Goal: Task Accomplishment & Management: Use online tool/utility

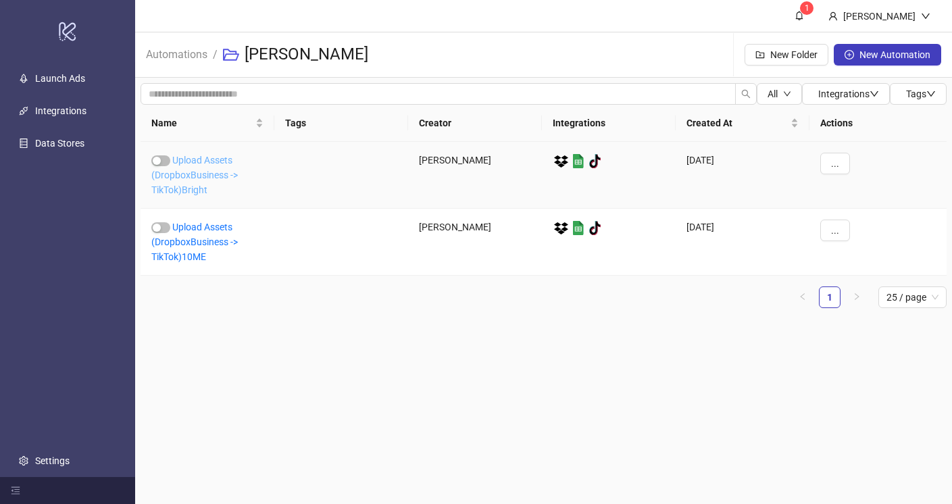
click at [201, 174] on link "Upload Assets (DropboxBusiness -> TikTok)Bright" at bounding box center [194, 175] width 87 height 41
click at [67, 112] on link "Integrations" at bounding box center [60, 110] width 51 height 11
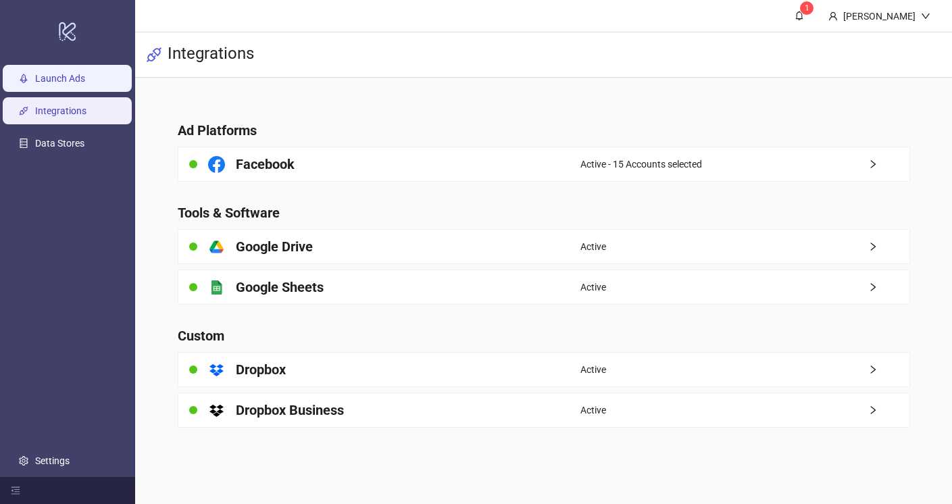
click at [76, 84] on link "Launch Ads" at bounding box center [60, 78] width 50 height 11
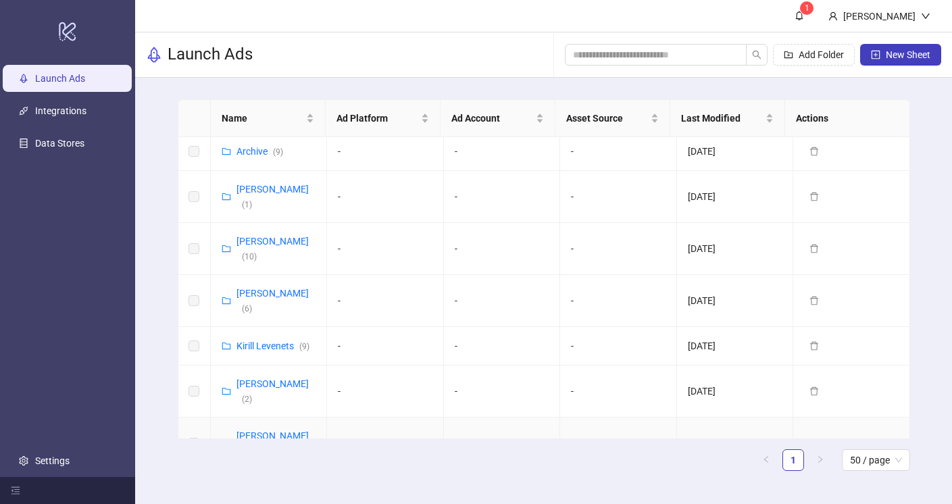
scroll to position [61, 0]
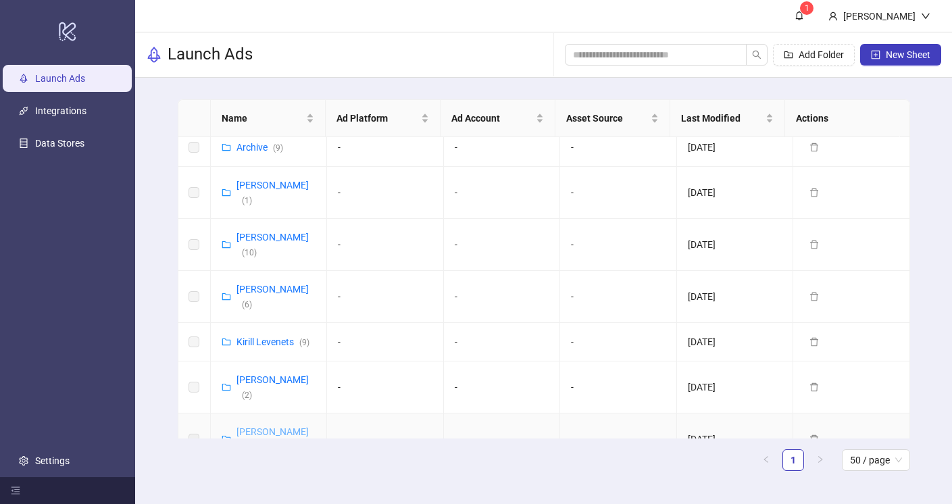
click at [252, 427] on link "[PERSON_NAME] ( 2 )" at bounding box center [273, 440] width 72 height 26
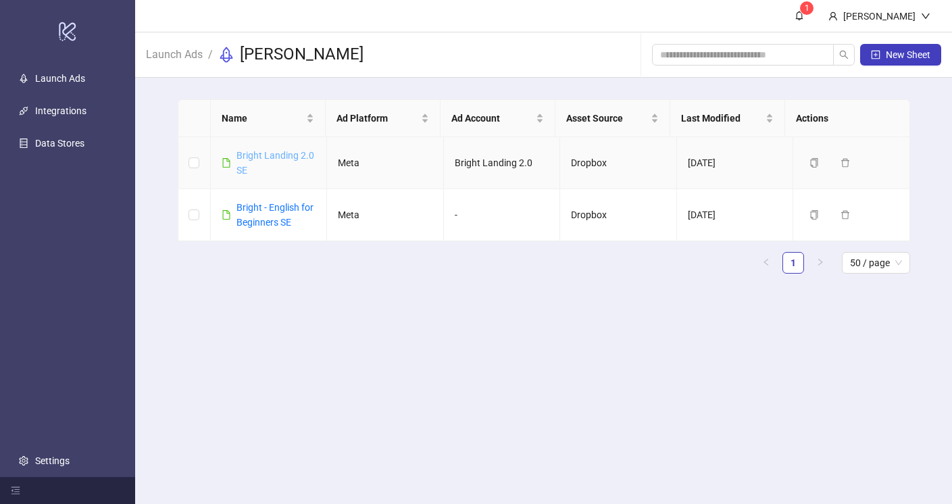
click at [268, 154] on link "Bright Landing 2.0 SE" at bounding box center [276, 163] width 78 height 26
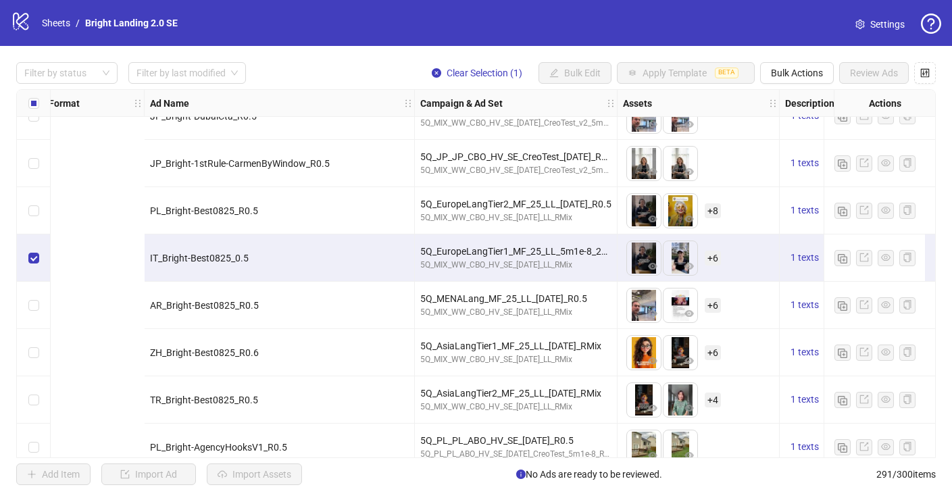
scroll to position [11806, 468]
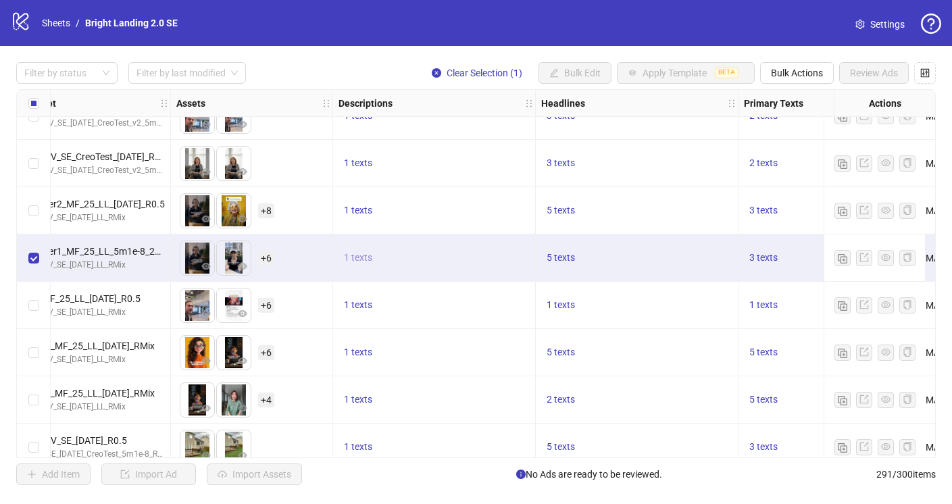
click at [367, 264] on button "1 texts" at bounding box center [358, 258] width 39 height 16
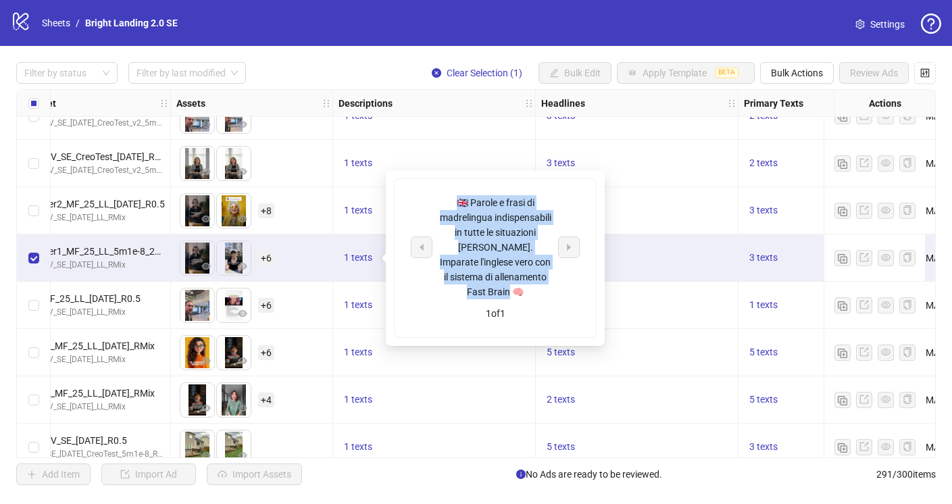
drag, startPoint x: 559, startPoint y: 296, endPoint x: 456, endPoint y: 199, distance: 141.1
click at [456, 199] on div "🇬🇧 Parole e frasi di madrelingua indispensabili in tutte le situazioni [PERSON_…" at bounding box center [495, 247] width 169 height 104
copy div "🇬🇧 Parole e frasi di madrelingua indispensabili in tutte le situazioni [PERSON_…"
click at [691, 251] on div "5 texts" at bounding box center [636, 258] width 191 height 16
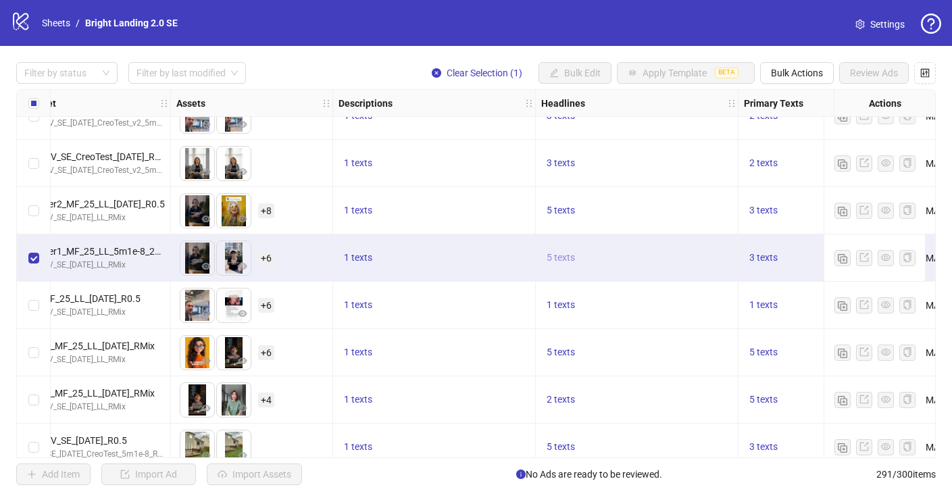
click at [568, 257] on span "5 texts" at bounding box center [561, 257] width 28 height 11
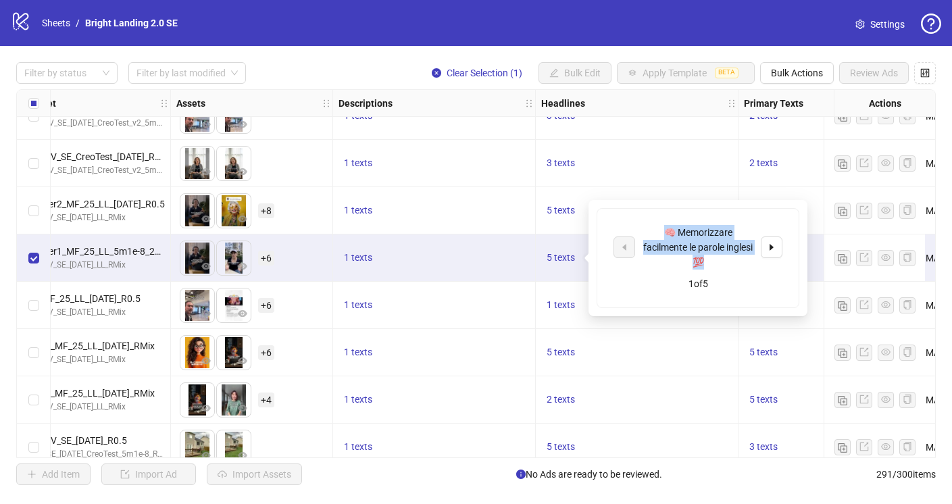
drag, startPoint x: 737, startPoint y: 264, endPoint x: 664, endPoint y: 233, distance: 79.3
click at [664, 233] on div "🧠 Memorizzare facilmente le parole inglesi 💯" at bounding box center [698, 247] width 112 height 45
copy div "🧠 Memorizzare facilmente le parole inglesi 💯"
click at [771, 253] on button "button" at bounding box center [772, 248] width 22 height 22
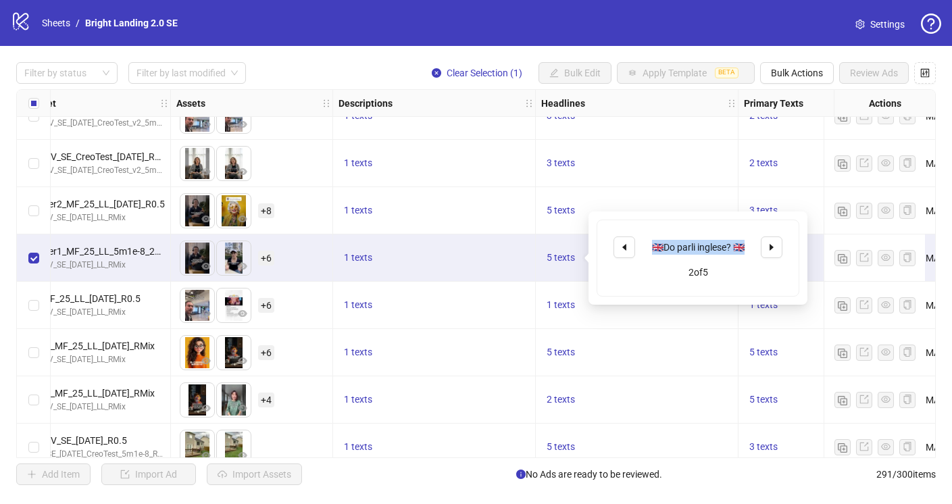
drag, startPoint x: 748, startPoint y: 249, endPoint x: 650, endPoint y: 248, distance: 98.0
click at [650, 248] on div "🇬🇧Do parli inglese? 🇬🇧" at bounding box center [698, 247] width 112 height 15
copy div "🇬🇧Do parli inglese? 🇬🇧"
click at [771, 249] on icon "caret-right" at bounding box center [772, 247] width 4 height 7
drag, startPoint x: 746, startPoint y: 258, endPoint x: 637, endPoint y: 229, distance: 112.5
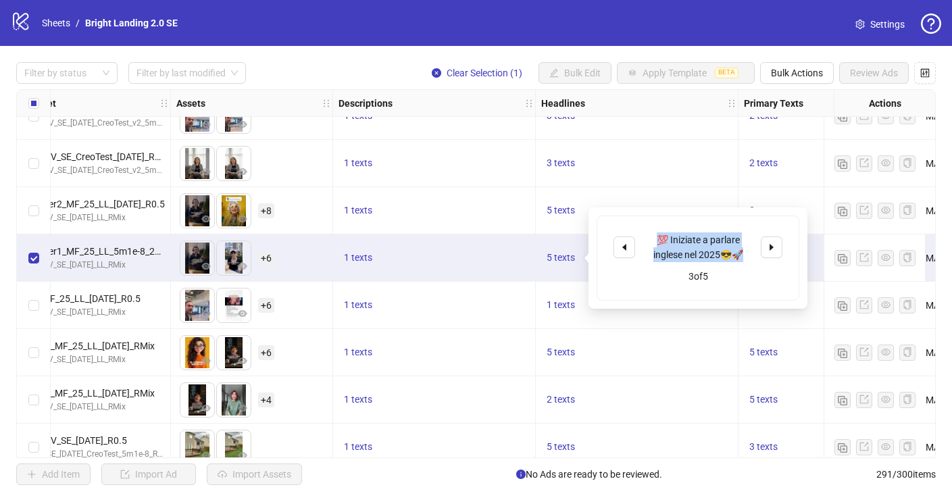
click at [637, 229] on div "💯 Iniziate a parlare inglese nel 2025😎🚀 3 of 5" at bounding box center [698, 258] width 201 height 84
copy div "💯 Iniziate a parlare inglese nel 2025😎🚀"
click at [762, 252] on button "button" at bounding box center [772, 248] width 22 height 22
drag, startPoint x: 746, startPoint y: 256, endPoint x: 652, endPoint y: 226, distance: 97.9
click at [652, 226] on div "[PERSON_NAME] dell'inglese per il lavoro? 🇬🇧🇺🇲 4 of 5" at bounding box center [698, 265] width 201 height 99
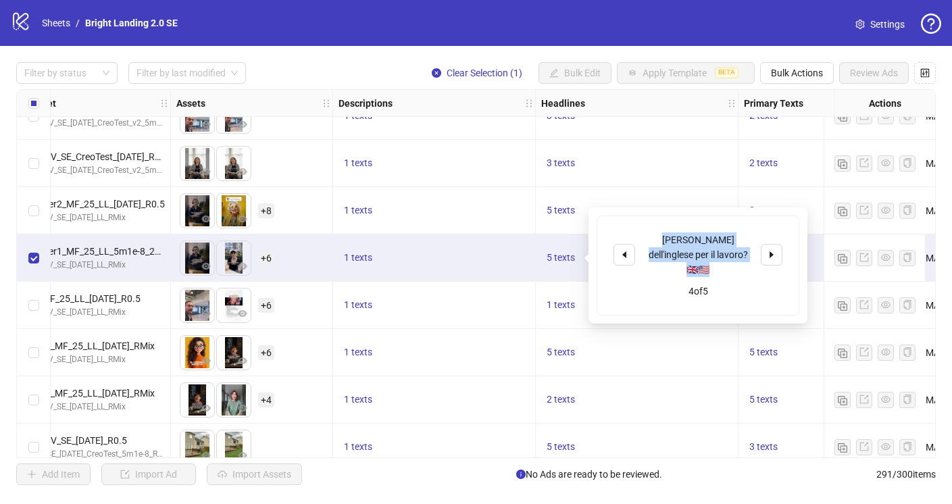
copy div "[PERSON_NAME] dell'inglese per il lavoro? 🇬🇧🇺🇲"
click at [773, 250] on icon "caret-right" at bounding box center [771, 254] width 9 height 9
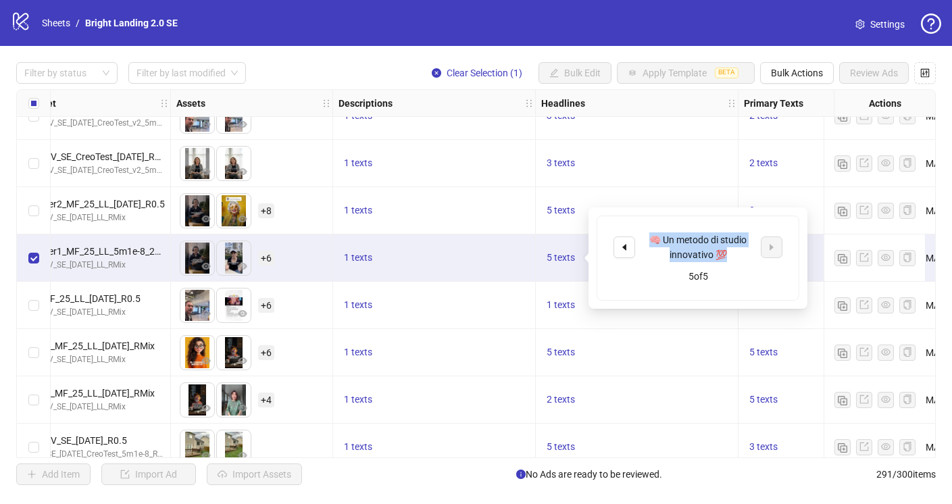
drag, startPoint x: 736, startPoint y: 256, endPoint x: 639, endPoint y: 228, distance: 100.4
click at [639, 228] on div "🧠 Un metodo di studio innovativo 💯 5 of 5" at bounding box center [698, 258] width 201 height 84
copy div "🧠 Un metodo di studio innovativo 💯"
click at [819, 264] on div "3 texts" at bounding box center [806, 258] width 124 height 16
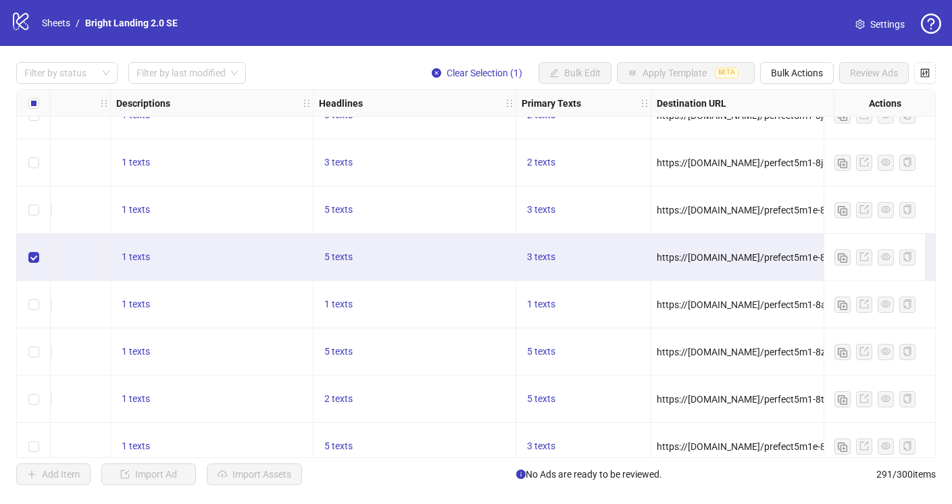
scroll to position [11807, 666]
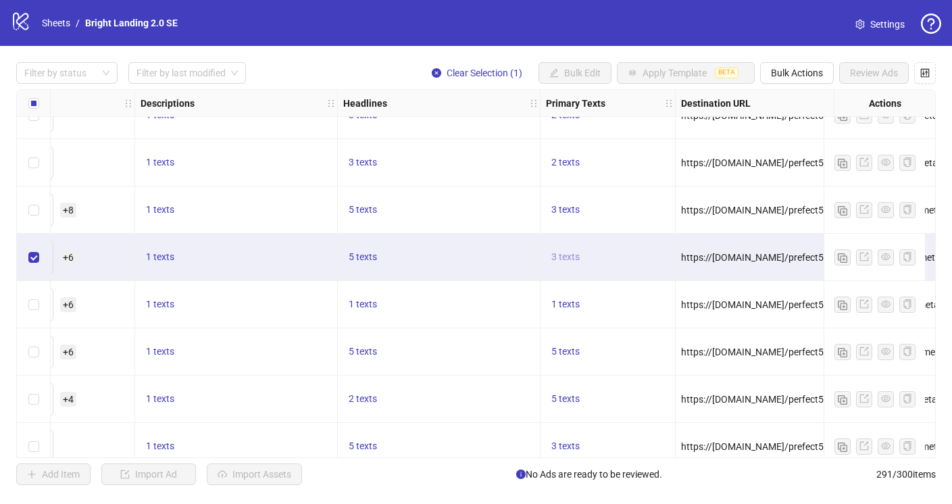
click at [575, 257] on span "3 texts" at bounding box center [566, 256] width 28 height 11
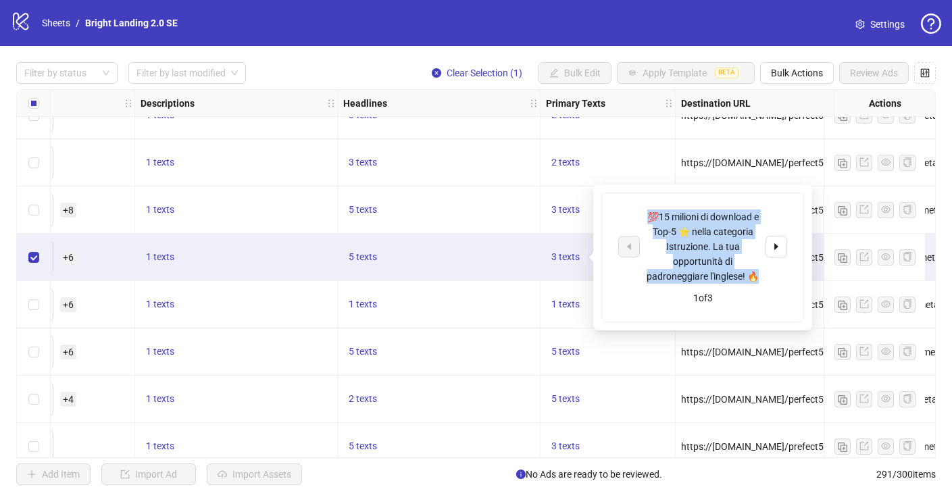
drag, startPoint x: 765, startPoint y: 278, endPoint x: 636, endPoint y: 226, distance: 138.9
click at [636, 226] on div "💯15 milioni di download e Top-5 ⭐️ nella categoria Istruzione. La tua opportuni…" at bounding box center [702, 247] width 169 height 74
copy div "💯15 milioni di download e Top-5 ⭐️ nella categoria Istruzione. La tua opportuni…"
click at [779, 249] on icon "caret-right" at bounding box center [776, 246] width 9 height 9
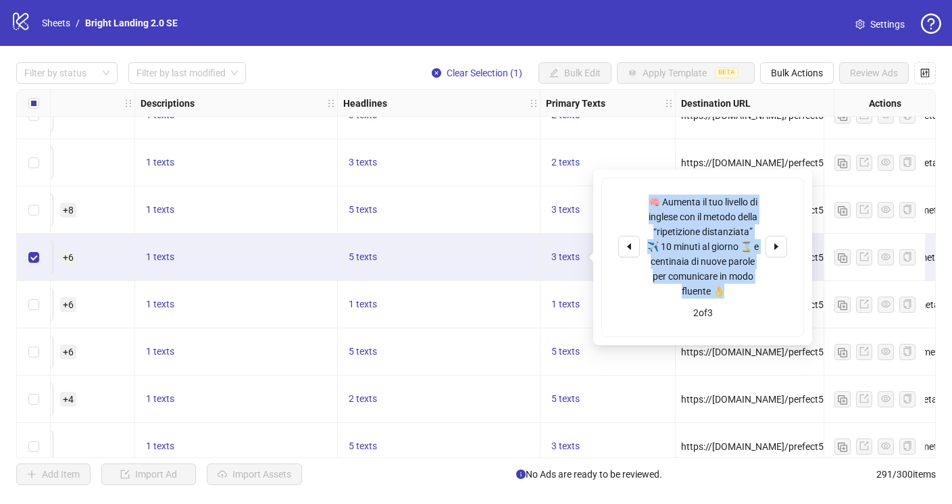
drag, startPoint x: 736, startPoint y: 293, endPoint x: 644, endPoint y: 207, distance: 125.8
click at [644, 207] on div "🧠 Aumenta il tuo livello di inglese con il metodo della “ripetizione distanziat…" at bounding box center [702, 247] width 169 height 104
copy div "🧠 Aumenta il tuo livello di inglese con il metodo della “ripetizione distanziat…"
click at [777, 247] on icon "caret-right" at bounding box center [777, 246] width 4 height 7
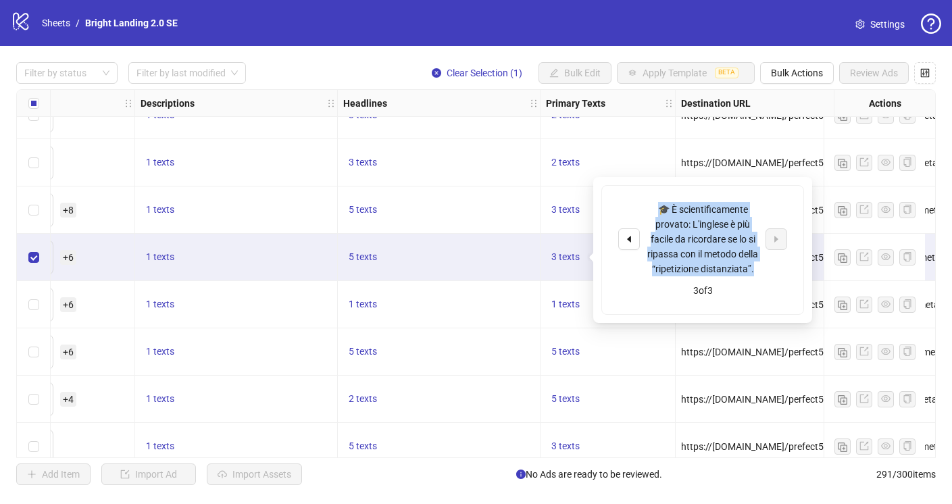
drag, startPoint x: 744, startPoint y: 281, endPoint x: 655, endPoint y: 206, distance: 116.6
click at [655, 206] on div "🎓 È scientificamente provato: L'inglese è più facile da ricordare se lo si ripa…" at bounding box center [703, 239] width 112 height 74
copy div "🎓 È scientificamente provato: L'inglese è più facile da ricordare se lo si ripa…"
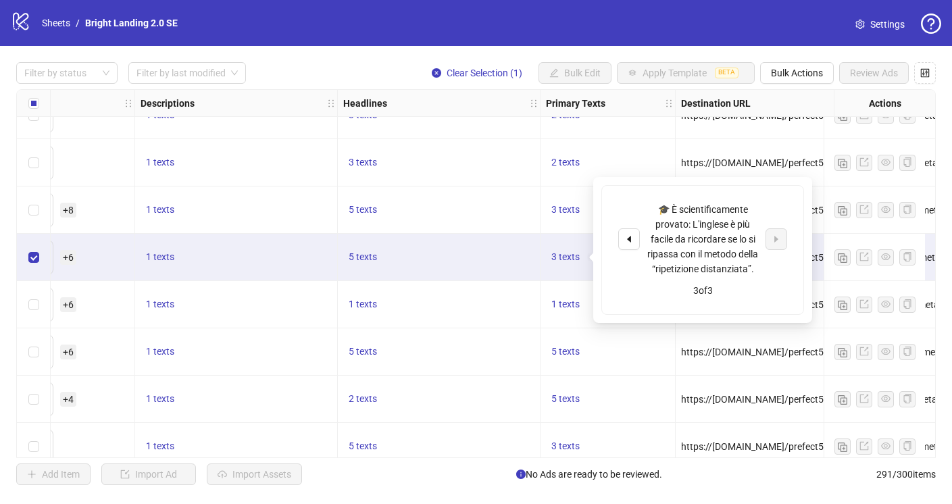
click at [700, 143] on div "https://[DOMAIN_NAME]/perfect5m1-8ja/?utm_source=meta_{{placement}}&utm_medium=…" at bounding box center [810, 162] width 268 height 47
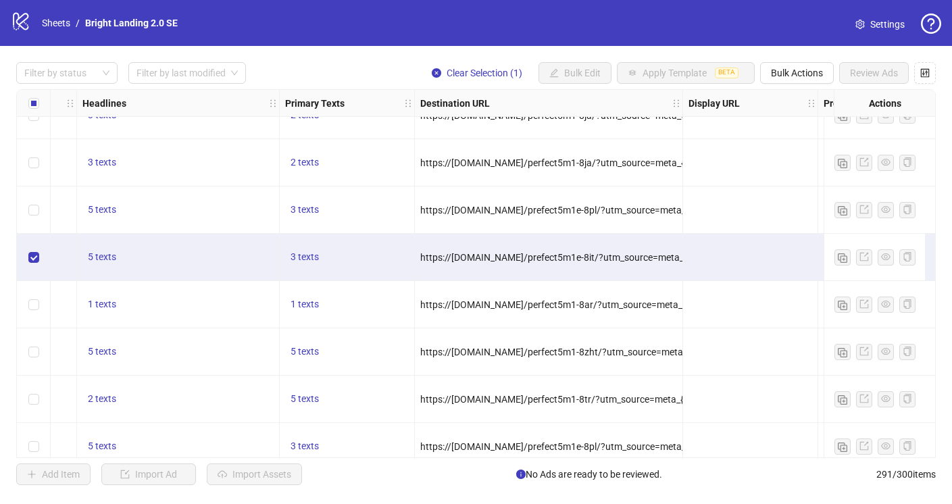
click at [649, 252] on div "Ad Format Ad Name Campaign & Ad Set Assets Descriptions Headlines Primary Texts…" at bounding box center [476, 273] width 920 height 369
click at [646, 261] on span "https://[DOMAIN_NAME]/prefect5m1e-8it/?utm_source=meta_{{placement}}&utm_medium…" at bounding box center [846, 257] width 851 height 11
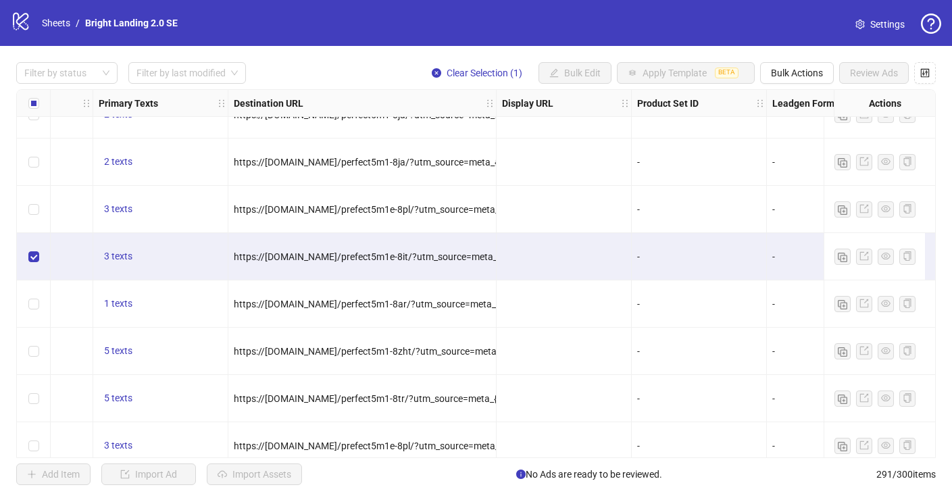
scroll to position [11807, 1134]
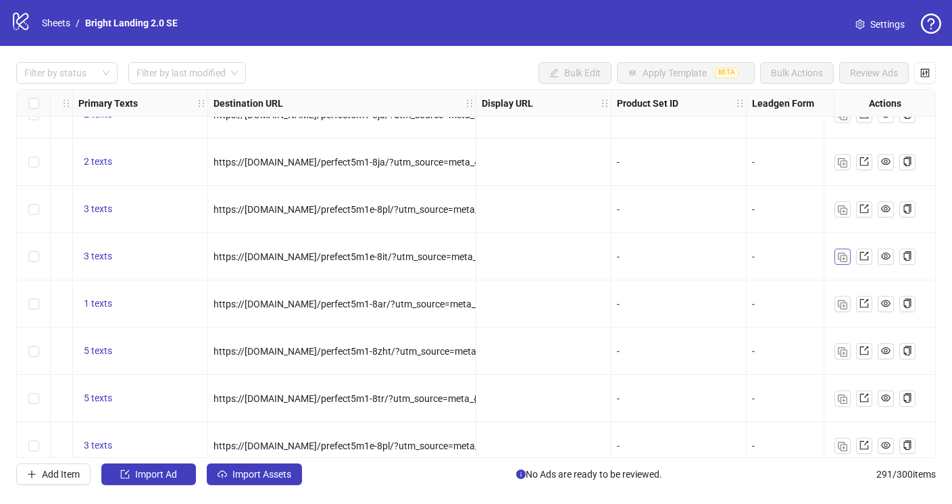
click at [840, 262] on button "button" at bounding box center [843, 257] width 16 height 16
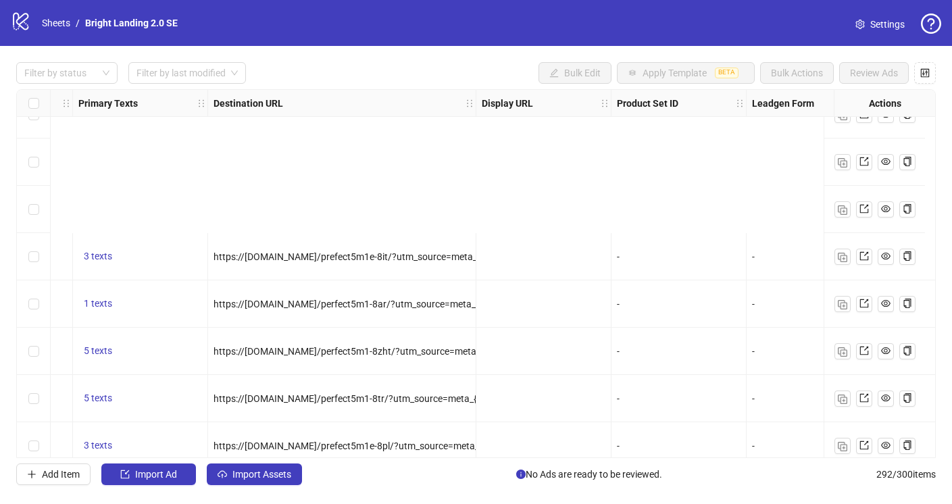
scroll to position [13481, 1134]
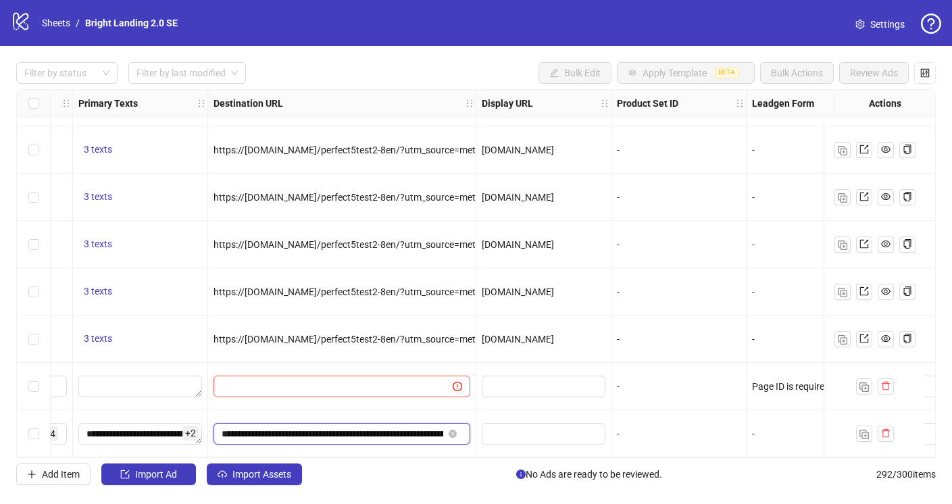
click at [378, 433] on input "**********" at bounding box center [333, 434] width 222 height 15
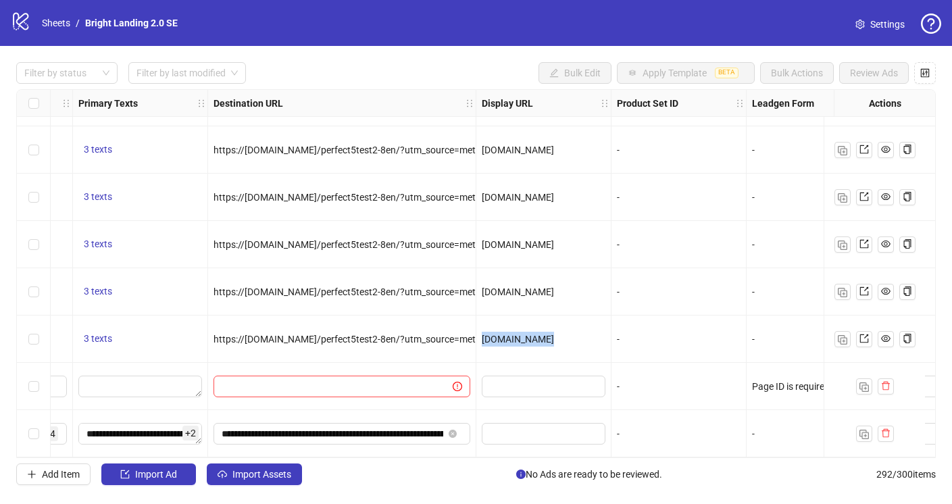
drag, startPoint x: 508, startPoint y: 330, endPoint x: 483, endPoint y: 332, distance: 25.8
click at [483, 332] on div "[DOMAIN_NAME]" at bounding box center [544, 339] width 124 height 15
click at [62, 25] on link "Sheets" at bounding box center [56, 23] width 34 height 15
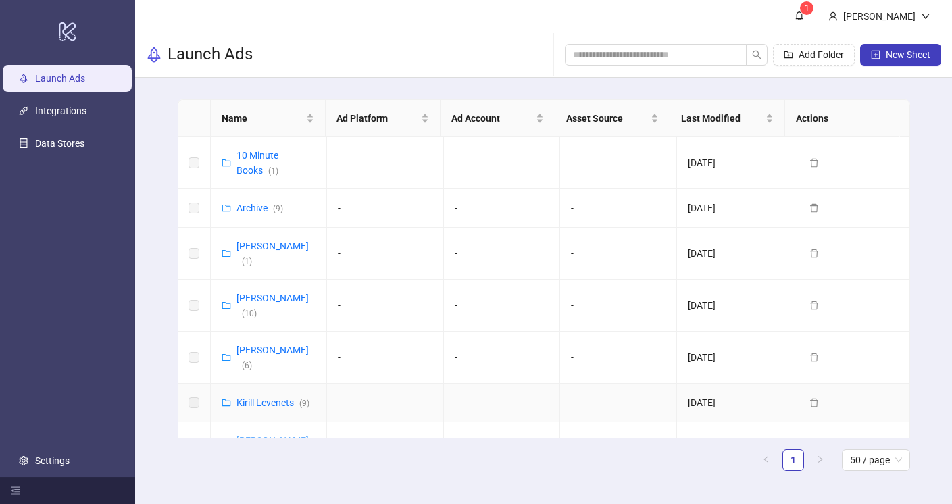
scroll to position [61, 0]
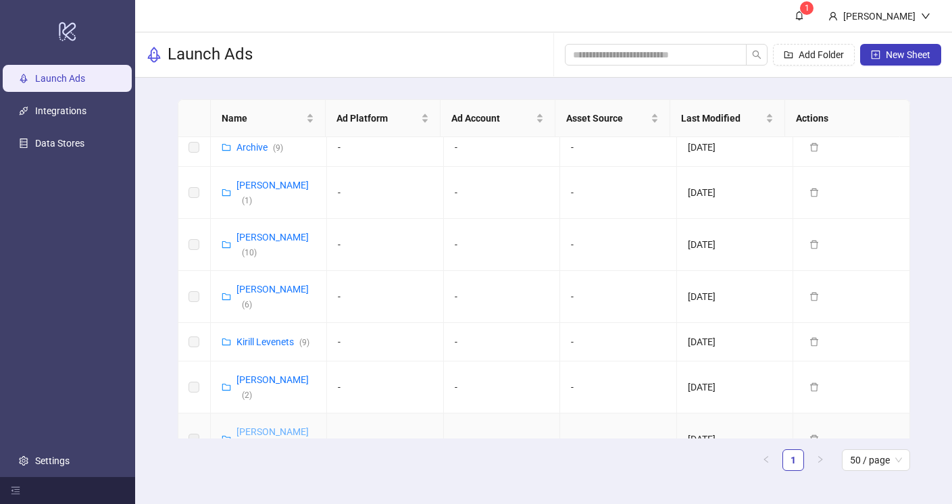
click at [262, 427] on link "[PERSON_NAME] ( 2 )" at bounding box center [273, 440] width 72 height 26
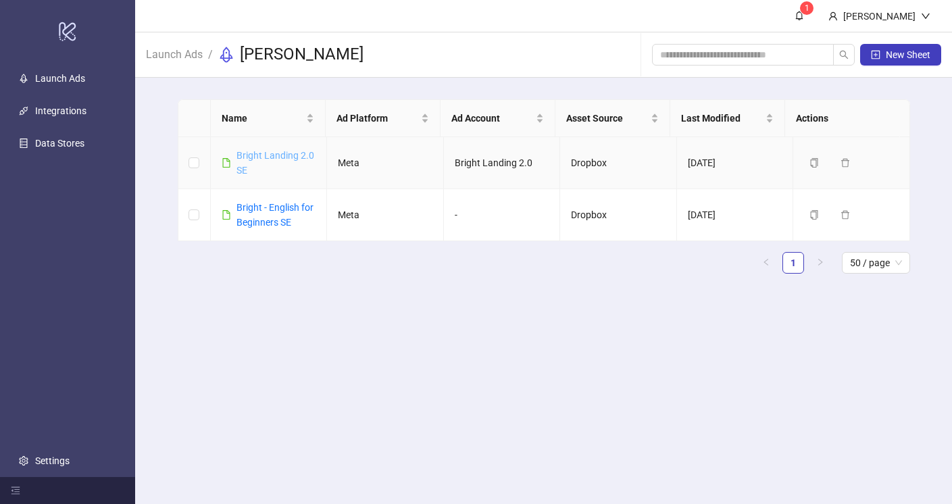
click at [269, 152] on link "Bright Landing 2.0 SE" at bounding box center [276, 163] width 78 height 26
click at [260, 222] on link "Bright - English for Beginners SE" at bounding box center [275, 215] width 77 height 26
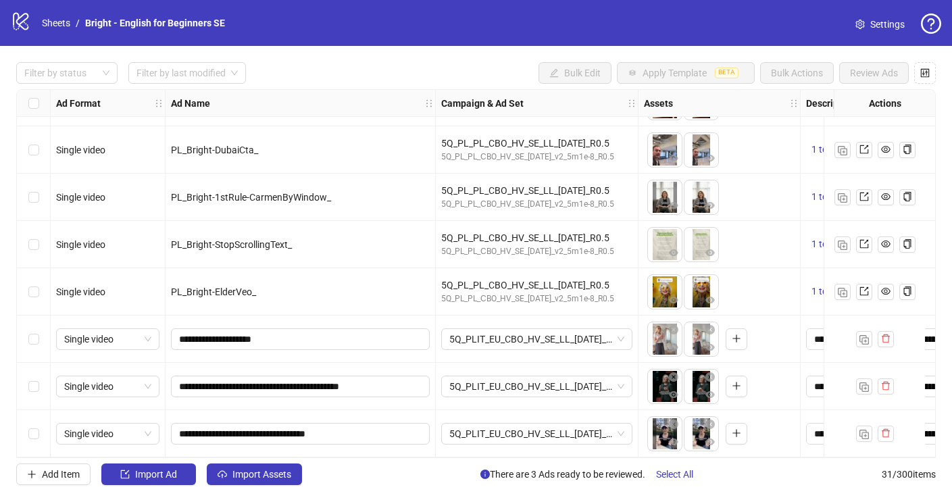
scroll to position [1132, 0]
drag, startPoint x: 260, startPoint y: 335, endPoint x: 139, endPoint y: 331, distance: 121.7
drag, startPoint x: 377, startPoint y: 383, endPoint x: 119, endPoint y: 363, distance: 259.0
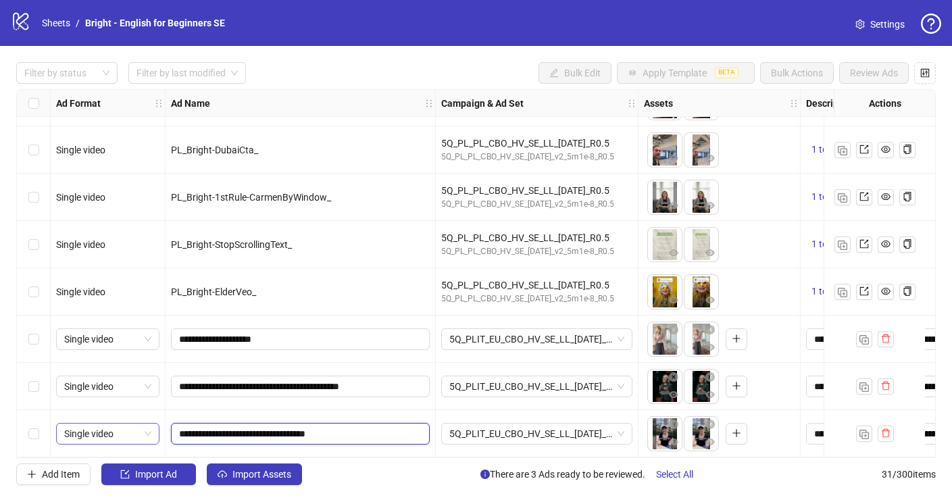
drag, startPoint x: 327, startPoint y: 429, endPoint x: 145, endPoint y: 428, distance: 181.8
